Goal: Task Accomplishment & Management: Use online tool/utility

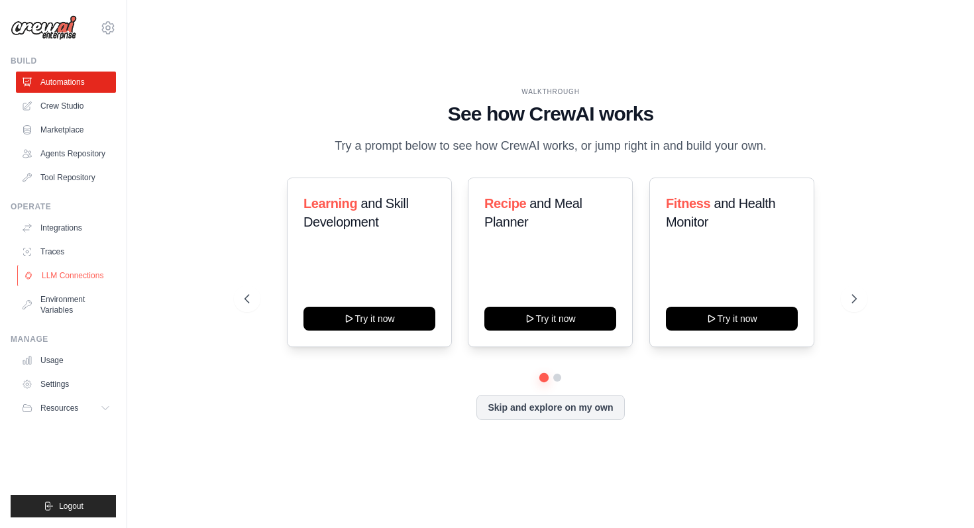
click at [63, 278] on link "LLM Connections" at bounding box center [67, 275] width 100 height 21
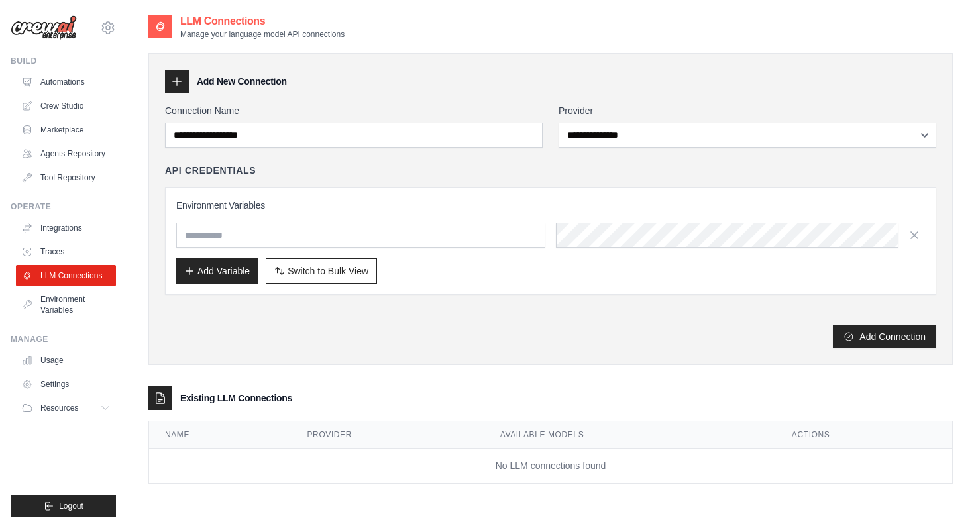
click at [233, 81] on h3 "Add New Connection" at bounding box center [242, 81] width 90 height 13
click at [182, 85] on icon at bounding box center [176, 81] width 13 height 13
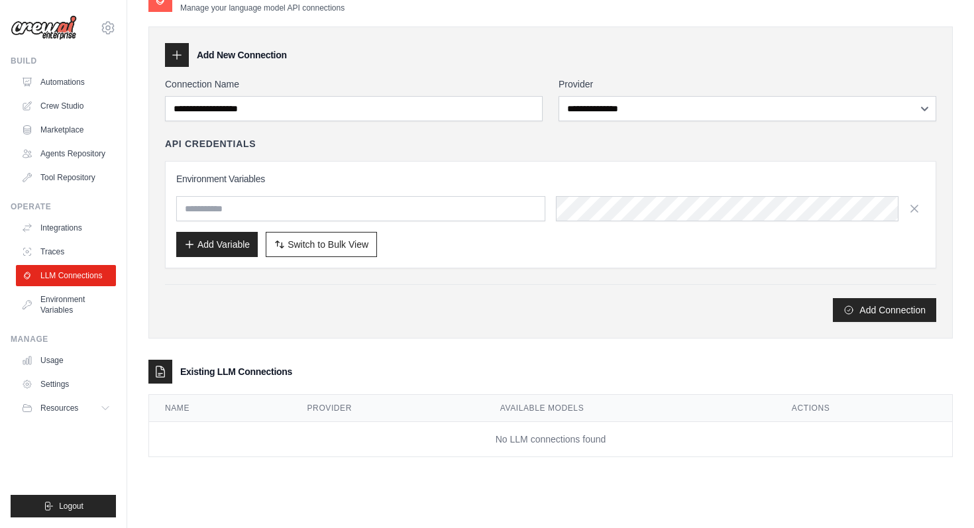
scroll to position [15, 0]
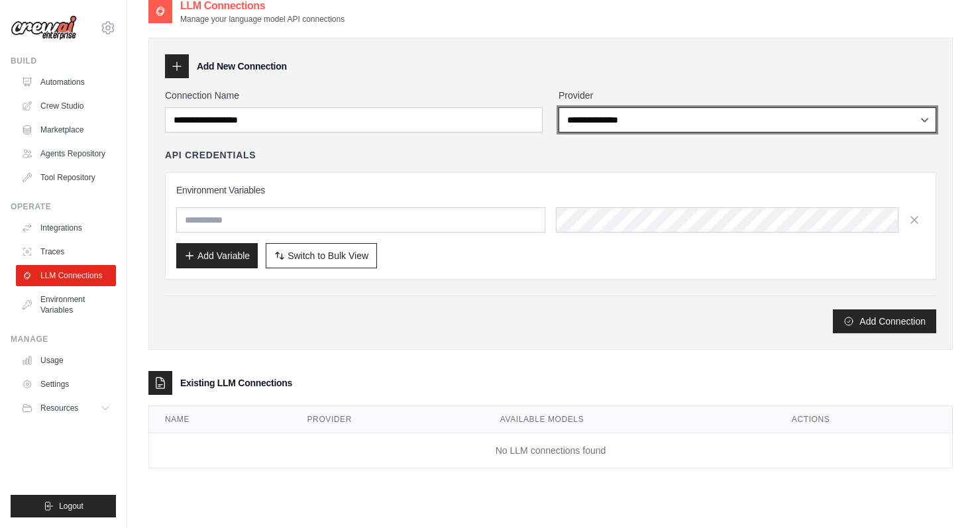
click at [585, 111] on select "**********" at bounding box center [748, 119] width 378 height 25
select select "******"
click at [559, 107] on select "**********" at bounding box center [748, 119] width 378 height 25
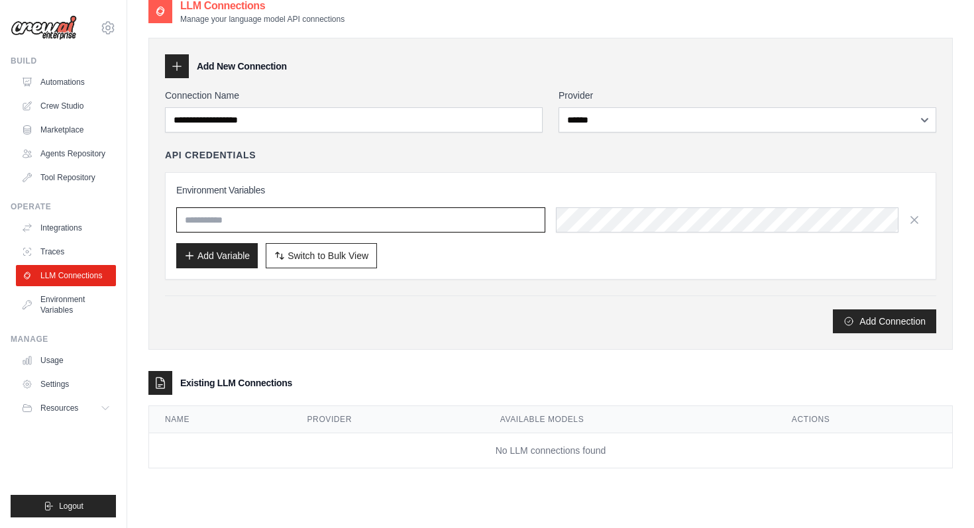
click at [307, 224] on input "text" at bounding box center [360, 219] width 369 height 25
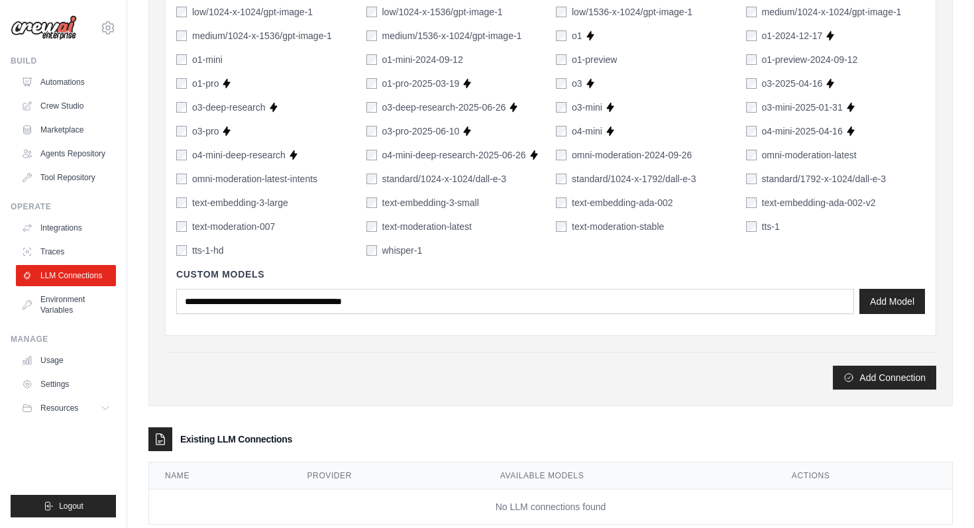
scroll to position [889, 0]
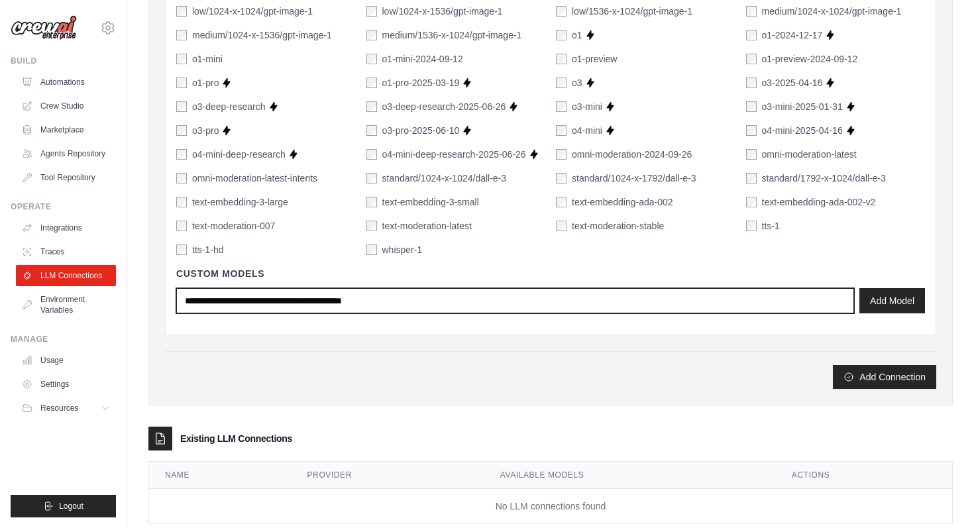
click at [738, 308] on input "text" at bounding box center [515, 300] width 678 height 25
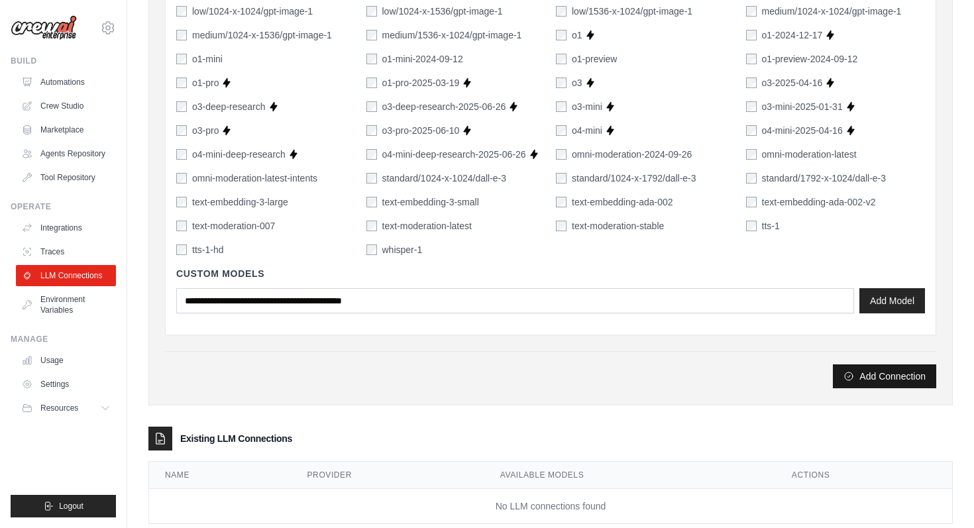
click at [875, 376] on button "Add Connection" at bounding box center [884, 377] width 103 height 24
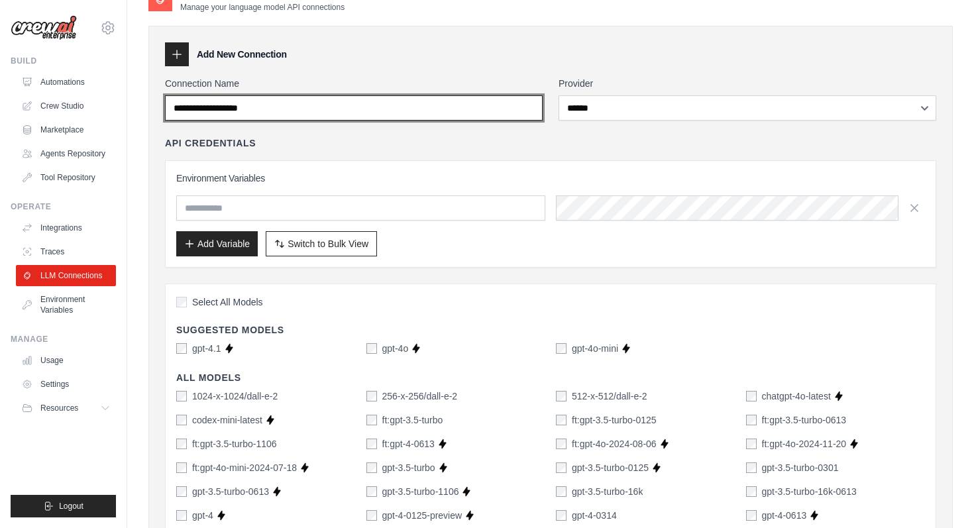
scroll to position [0, 0]
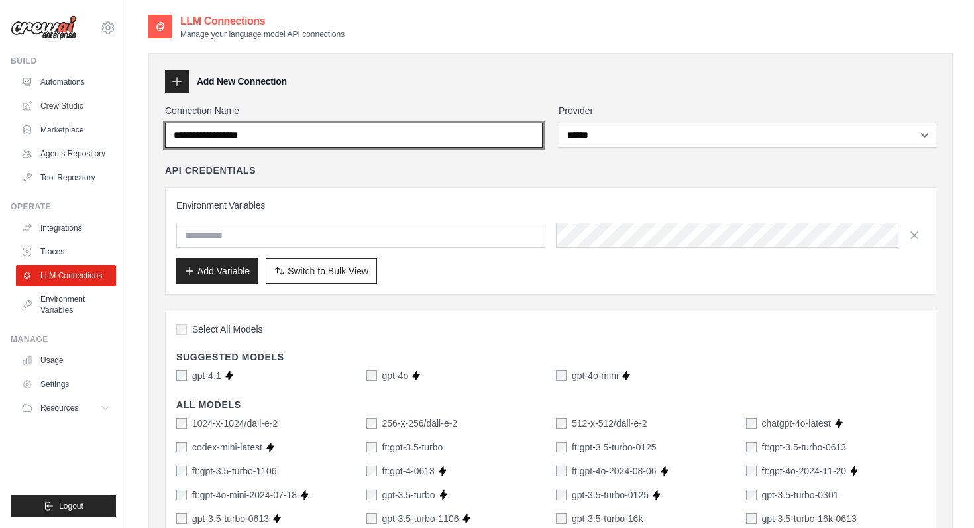
click at [353, 140] on input "Connection Name" at bounding box center [354, 135] width 378 height 25
type input "*"
type input "**********"
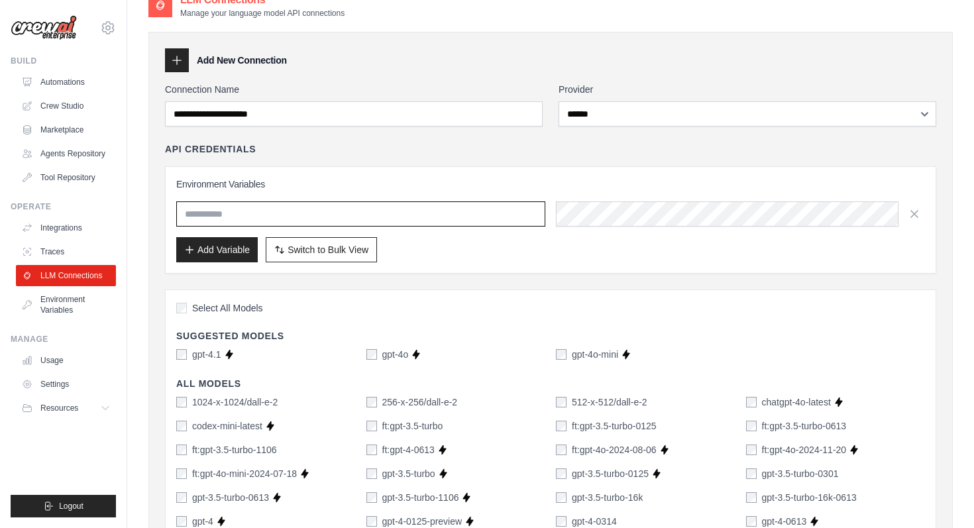
click at [246, 215] on input "text" at bounding box center [360, 213] width 369 height 25
click at [213, 251] on button "Add Variable" at bounding box center [217, 249] width 82 height 25
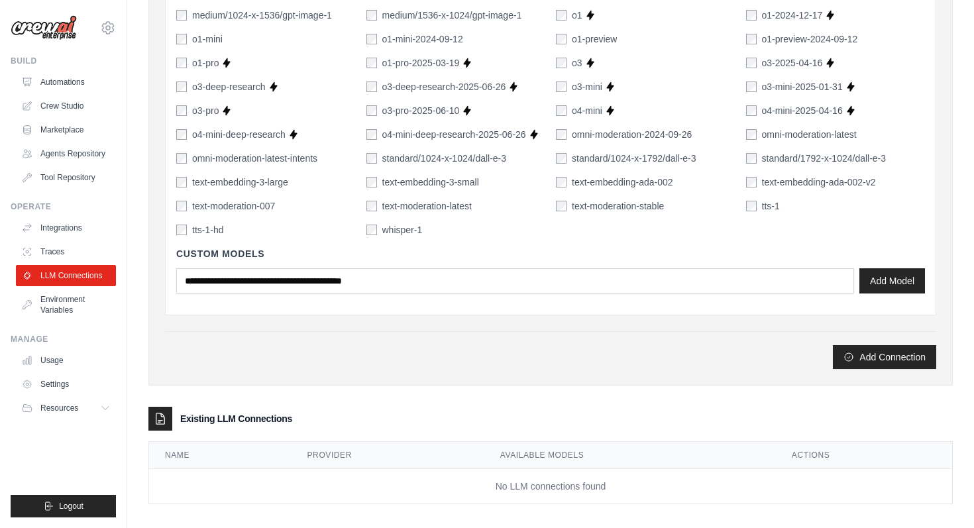
scroll to position [920, 0]
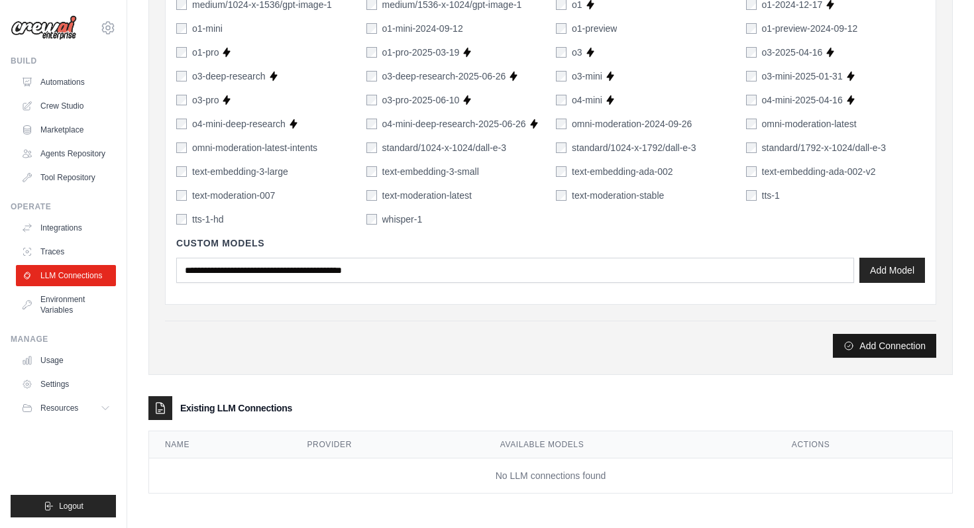
click at [886, 344] on button "Add Connection" at bounding box center [884, 346] width 103 height 24
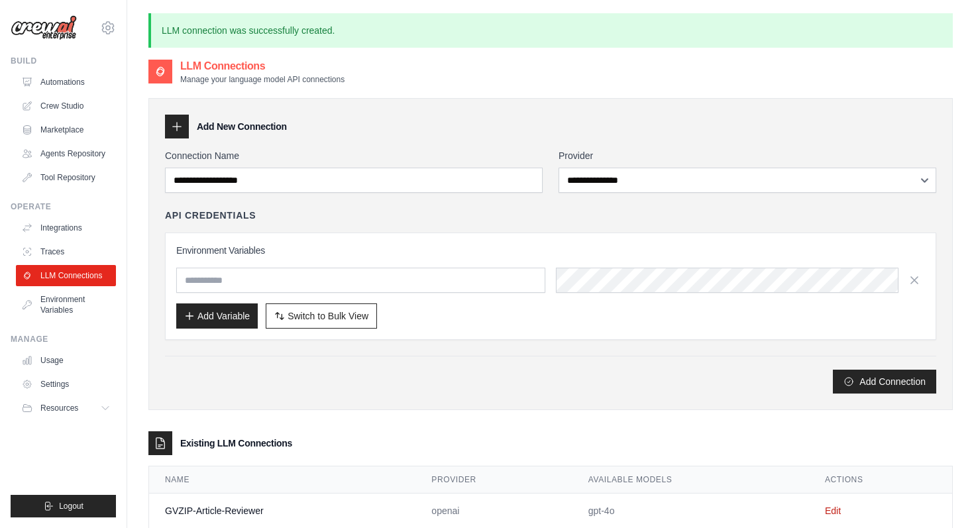
scroll to position [72, 0]
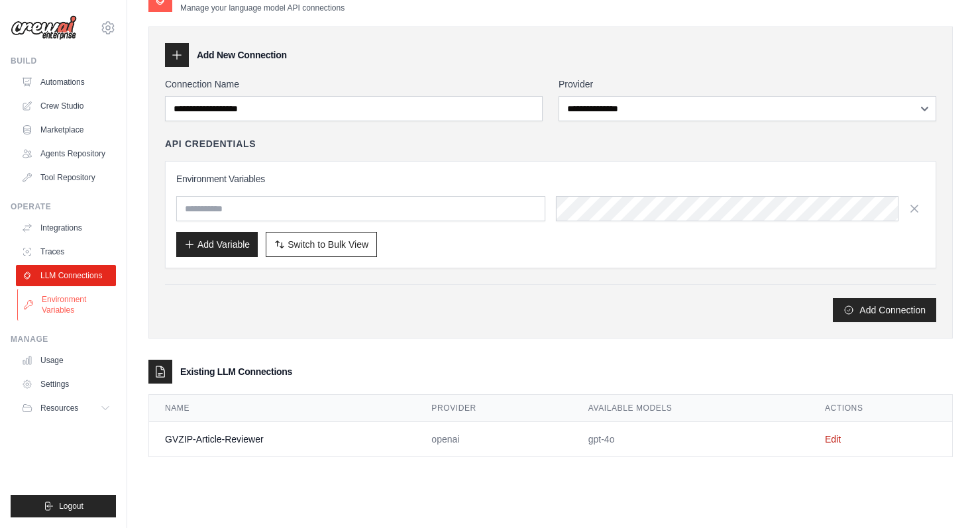
click at [74, 308] on link "Environment Variables" at bounding box center [67, 305] width 100 height 32
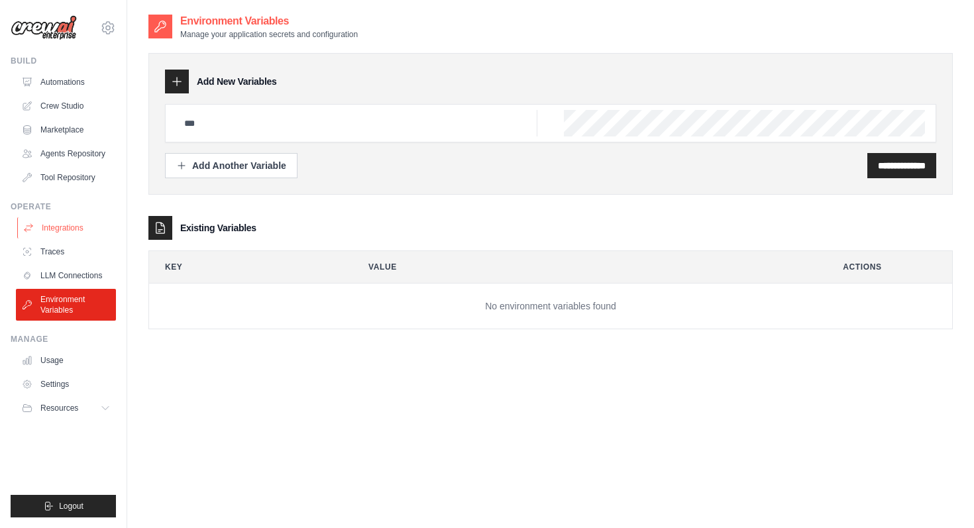
click at [80, 230] on link "Integrations" at bounding box center [67, 227] width 100 height 21
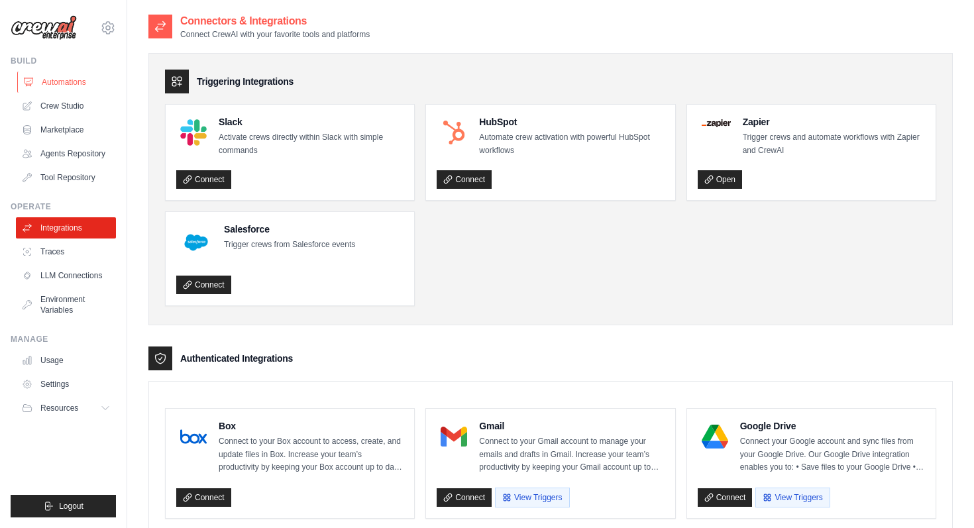
click at [68, 72] on link "Automations" at bounding box center [67, 82] width 100 height 21
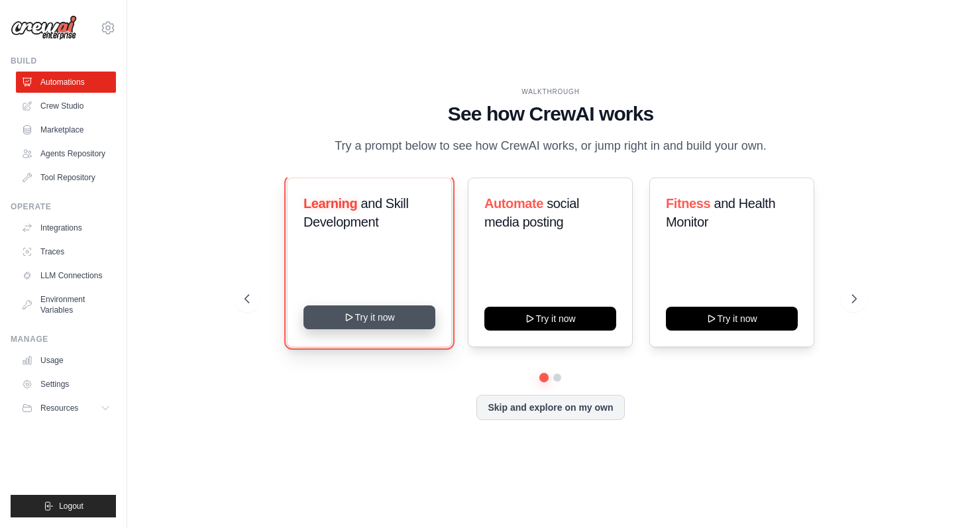
click at [374, 325] on button "Try it now" at bounding box center [370, 318] width 132 height 24
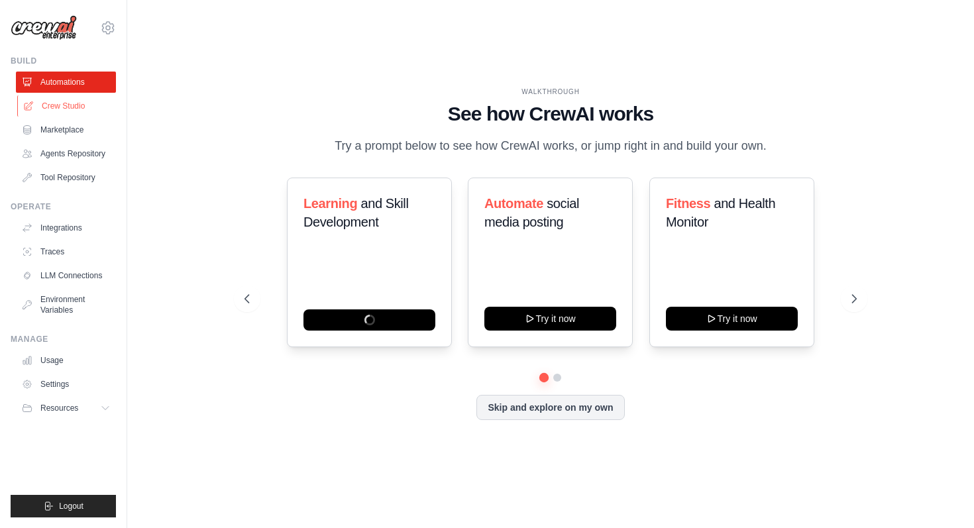
click at [86, 105] on link "Crew Studio" at bounding box center [67, 105] width 100 height 21
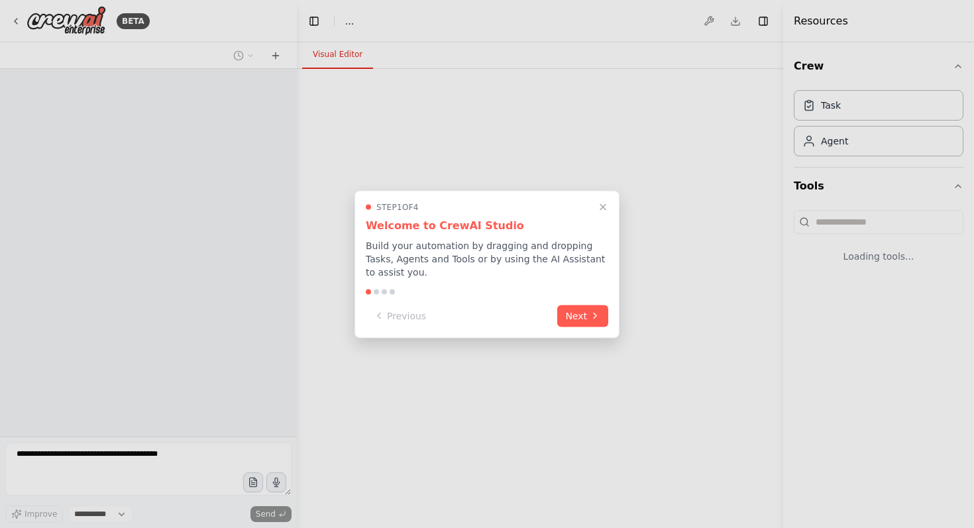
select select "****"
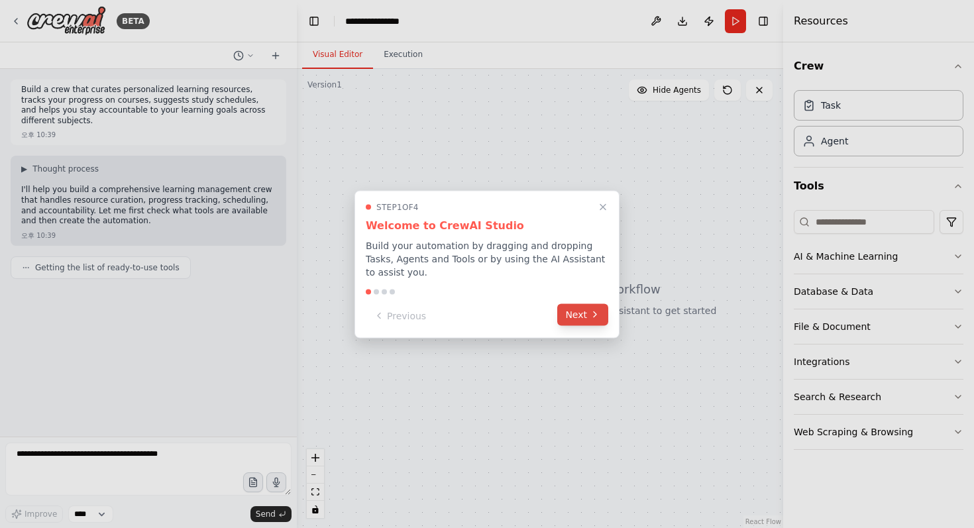
click at [577, 316] on button "Next" at bounding box center [582, 315] width 51 height 22
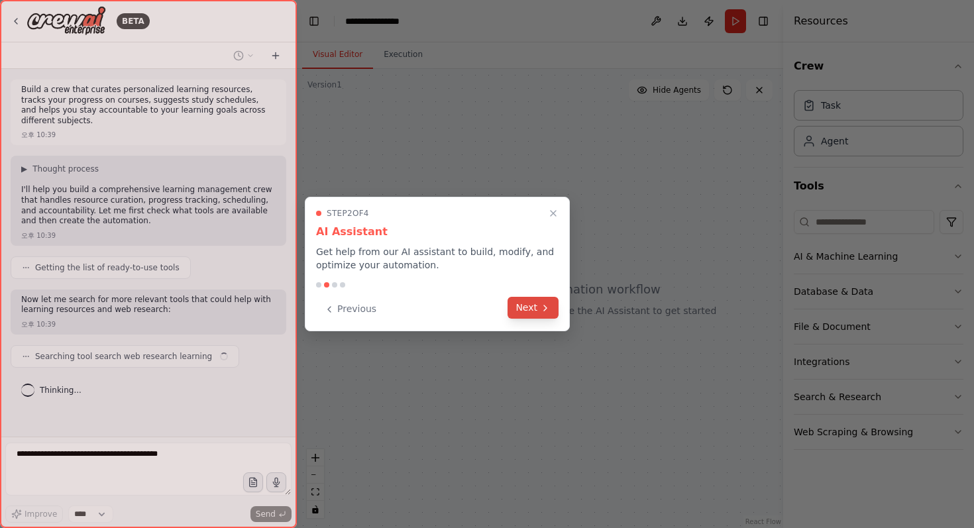
click at [544, 304] on icon at bounding box center [545, 308] width 11 height 11
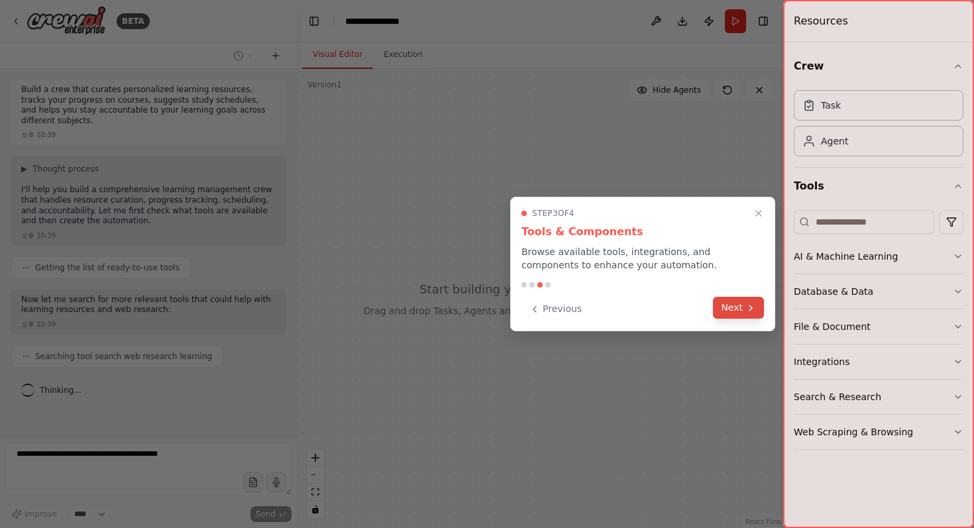
click at [730, 309] on button "Next" at bounding box center [738, 308] width 51 height 22
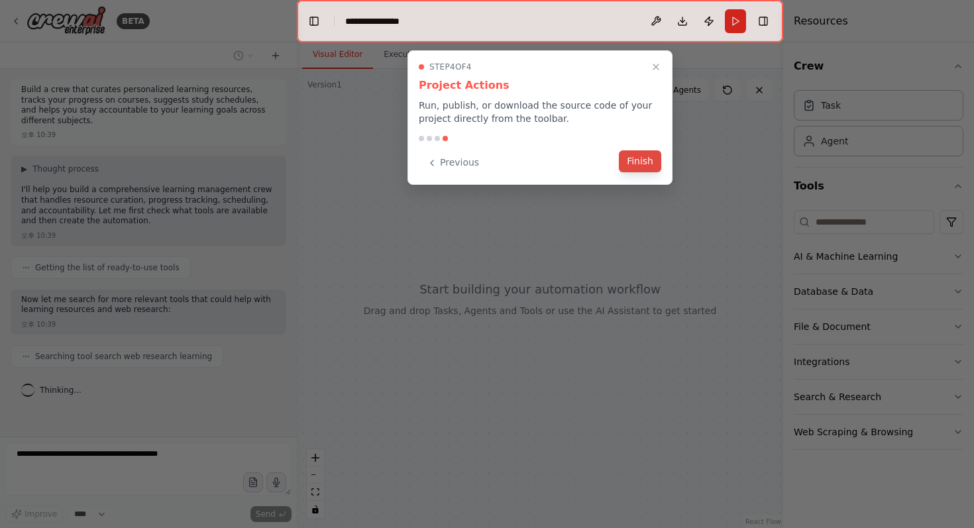
click at [643, 166] on button "Finish" at bounding box center [640, 161] width 42 height 22
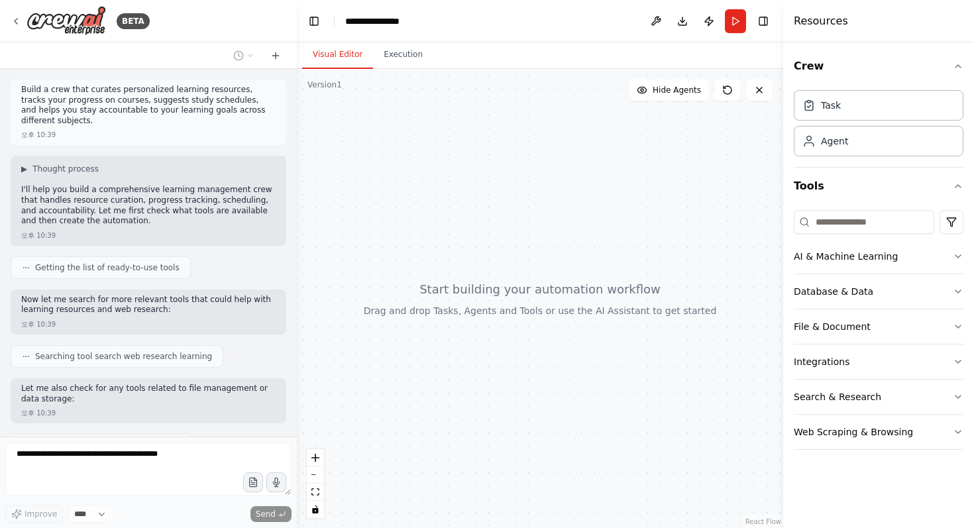
scroll to position [54, 0]
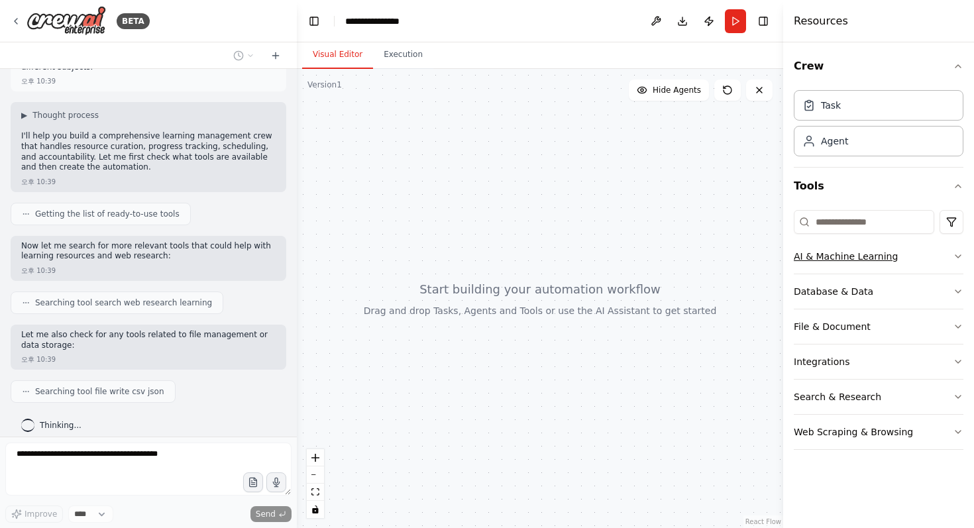
click at [858, 257] on div "AI & Machine Learning" at bounding box center [846, 256] width 104 height 13
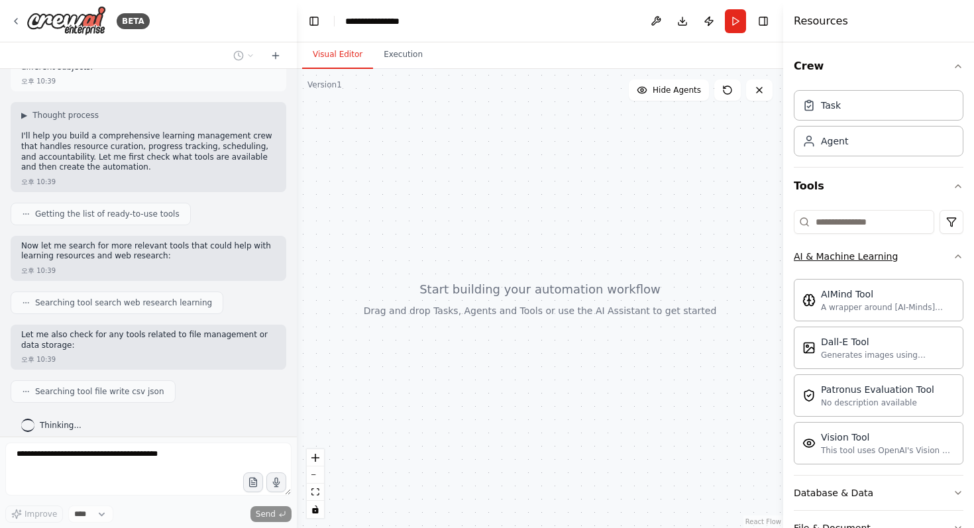
click at [858, 257] on div "AI & Machine Learning" at bounding box center [846, 256] width 104 height 13
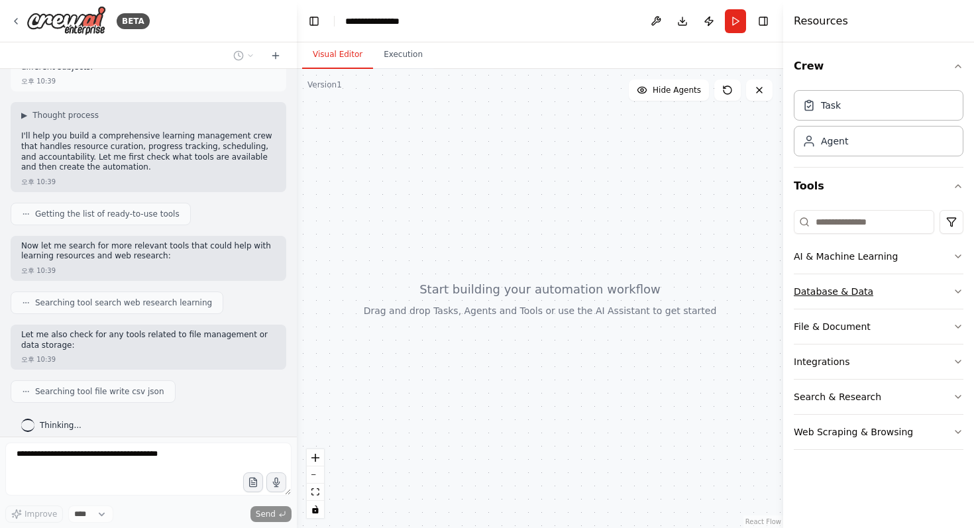
click at [850, 289] on div "Database & Data" at bounding box center [834, 291] width 80 height 13
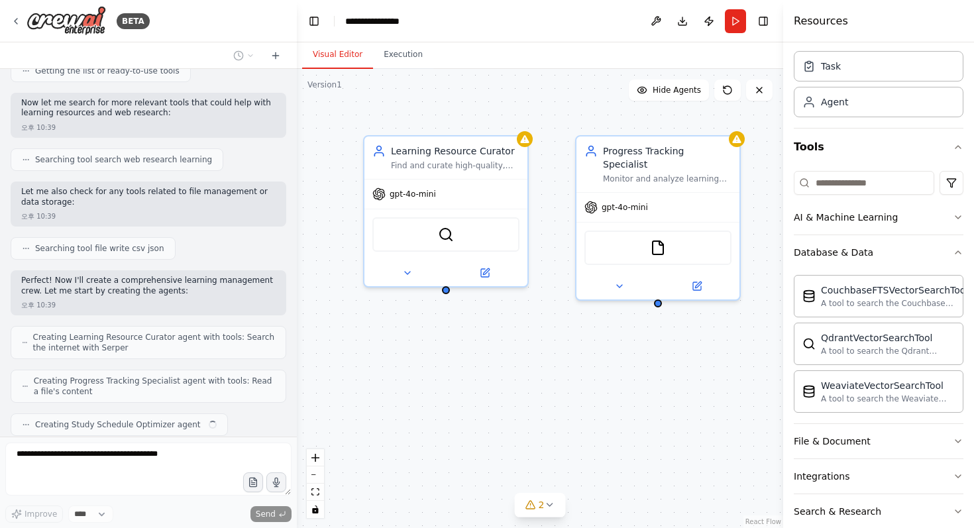
scroll to position [230, 0]
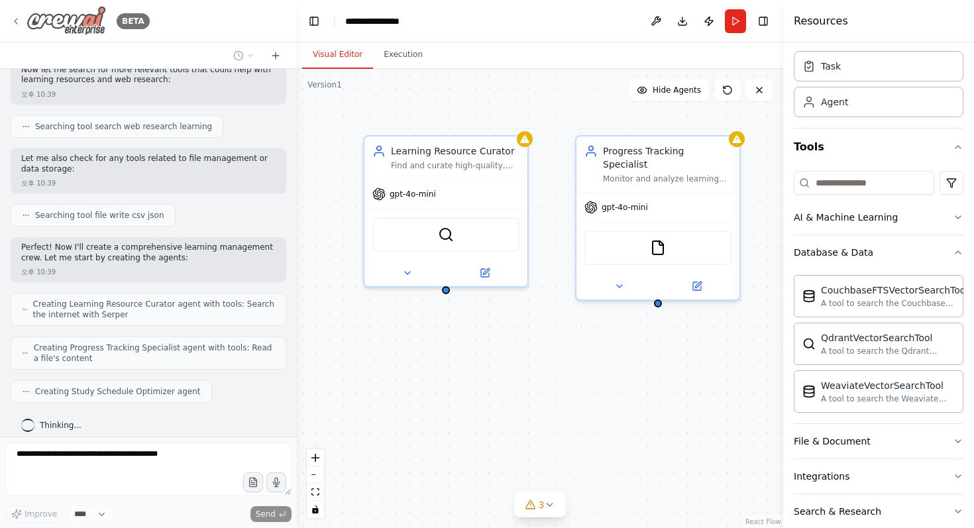
click at [87, 23] on img at bounding box center [67, 21] width 80 height 30
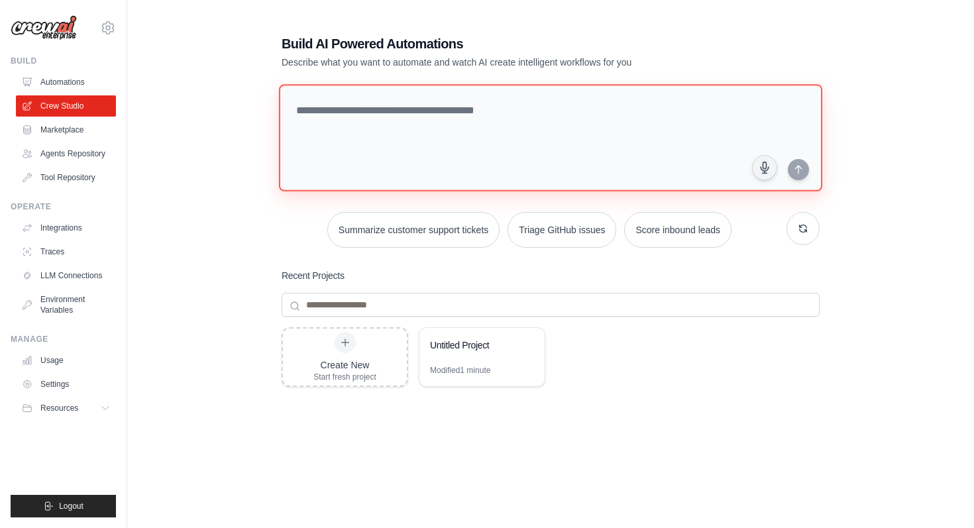
click at [418, 136] on textarea at bounding box center [551, 137] width 544 height 107
type textarea "*"
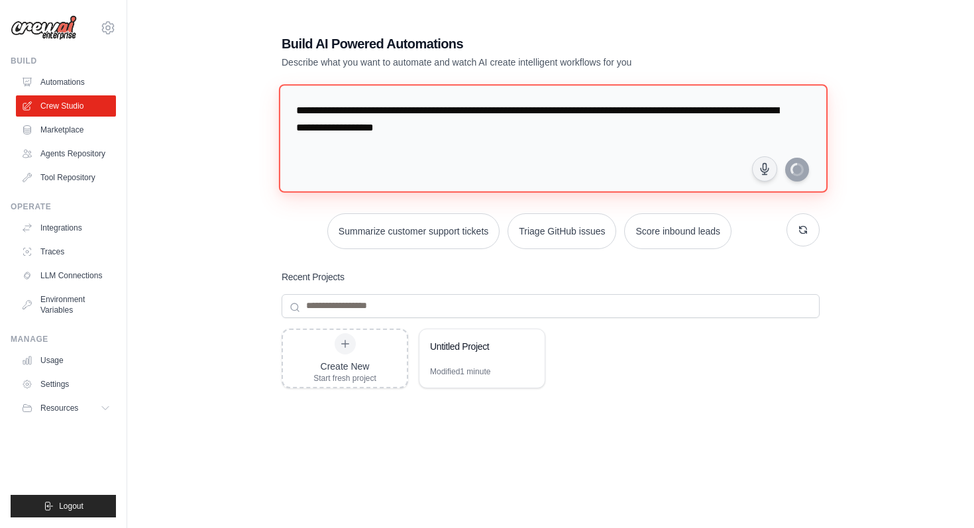
type textarea "**********"
